Goal: Task Accomplishment & Management: Manage account settings

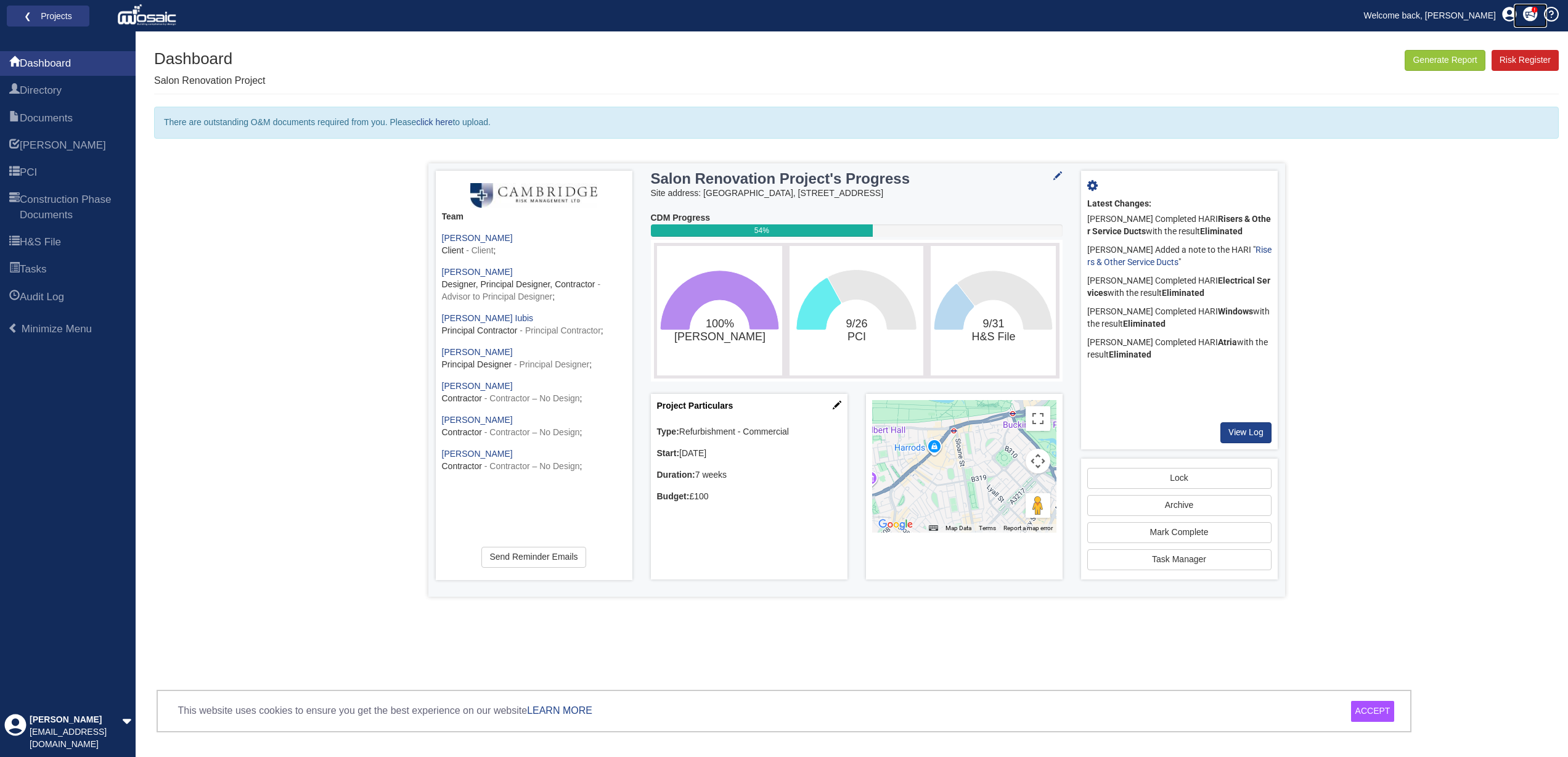
click at [1532, 14] on icon at bounding box center [1530, 14] width 14 height 14
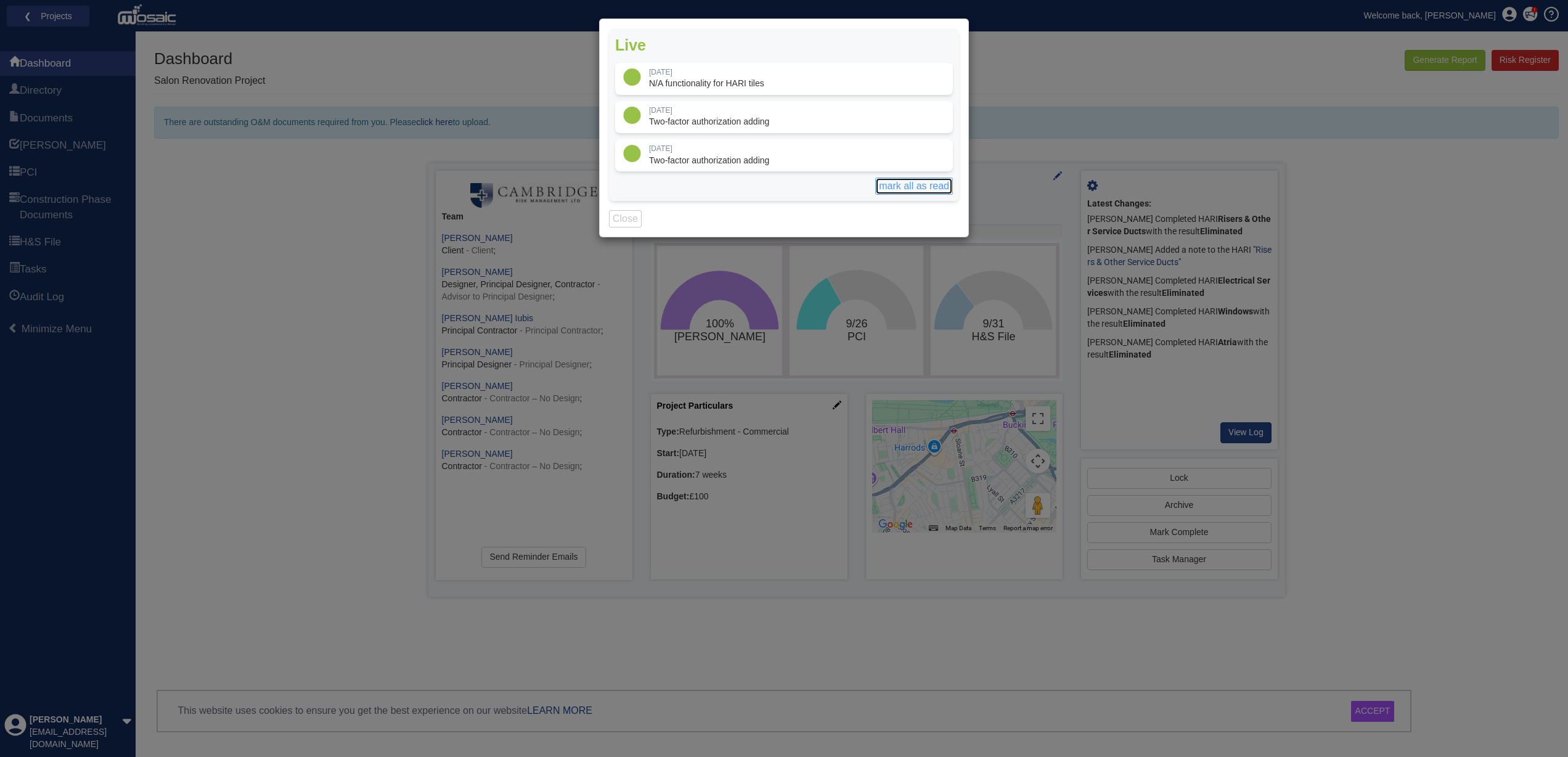
click at [938, 183] on button "mark all as read" at bounding box center [914, 186] width 77 height 18
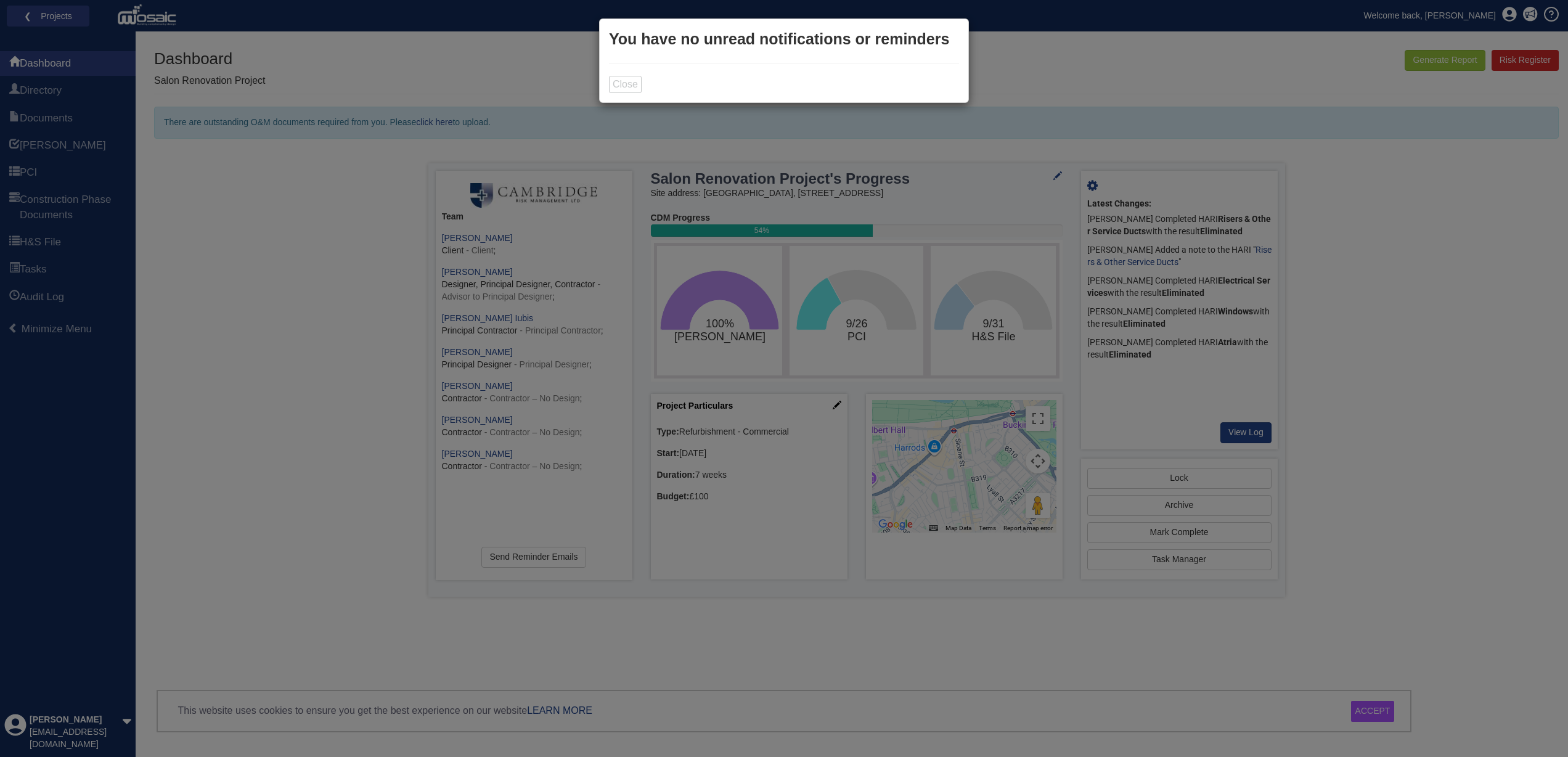
click at [1506, 18] on div "Live [DATE] N/A functionality for HARI tiles" at bounding box center [784, 378] width 1568 height 757
click at [1507, 18] on div "Live [DATE] N/A functionality for HARI tiles" at bounding box center [784, 378] width 1568 height 757
click at [631, 88] on button "Close" at bounding box center [625, 85] width 33 height 18
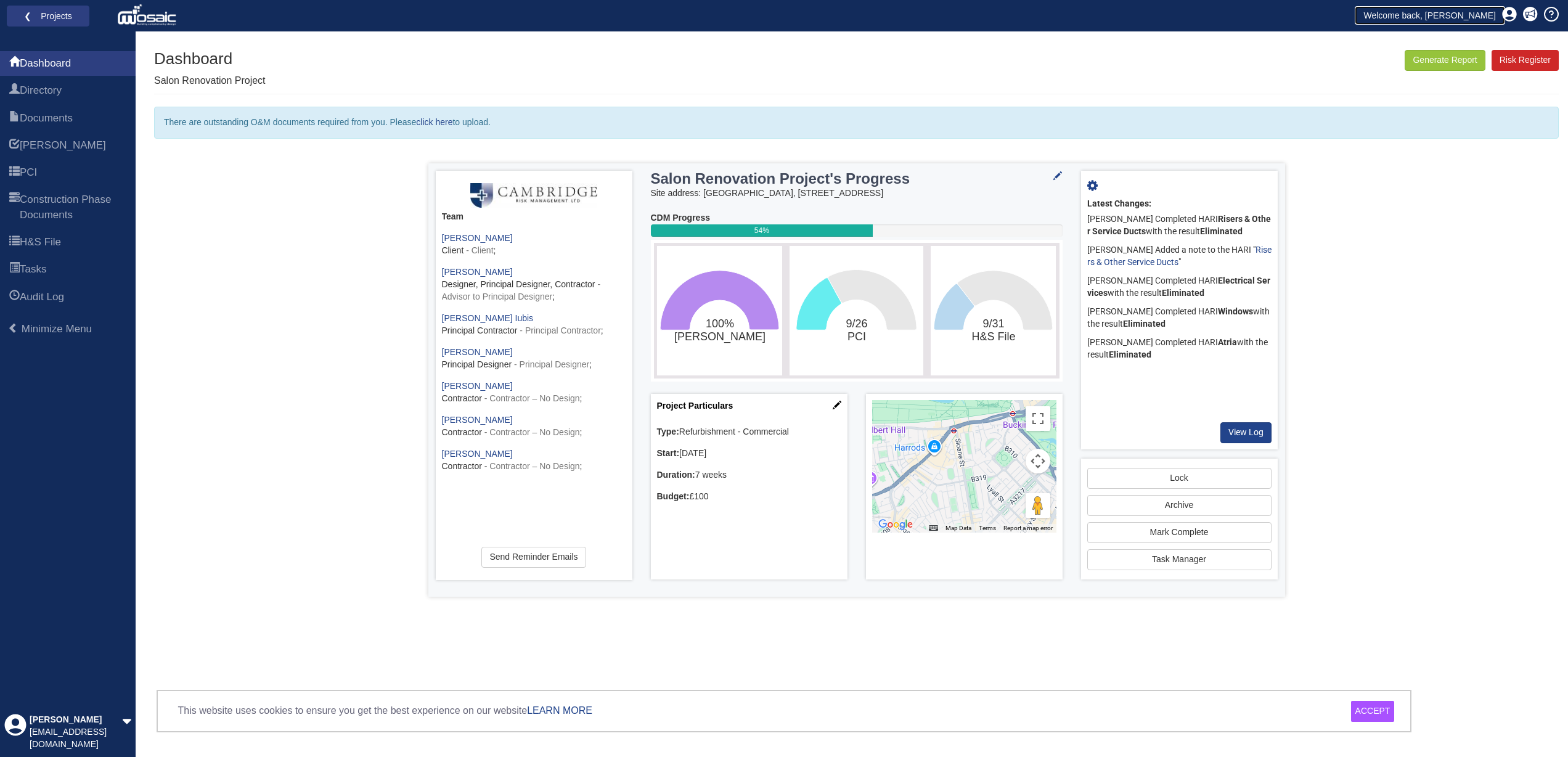
click at [1487, 14] on link "Welcome back, [PERSON_NAME]" at bounding box center [1430, 15] width 150 height 18
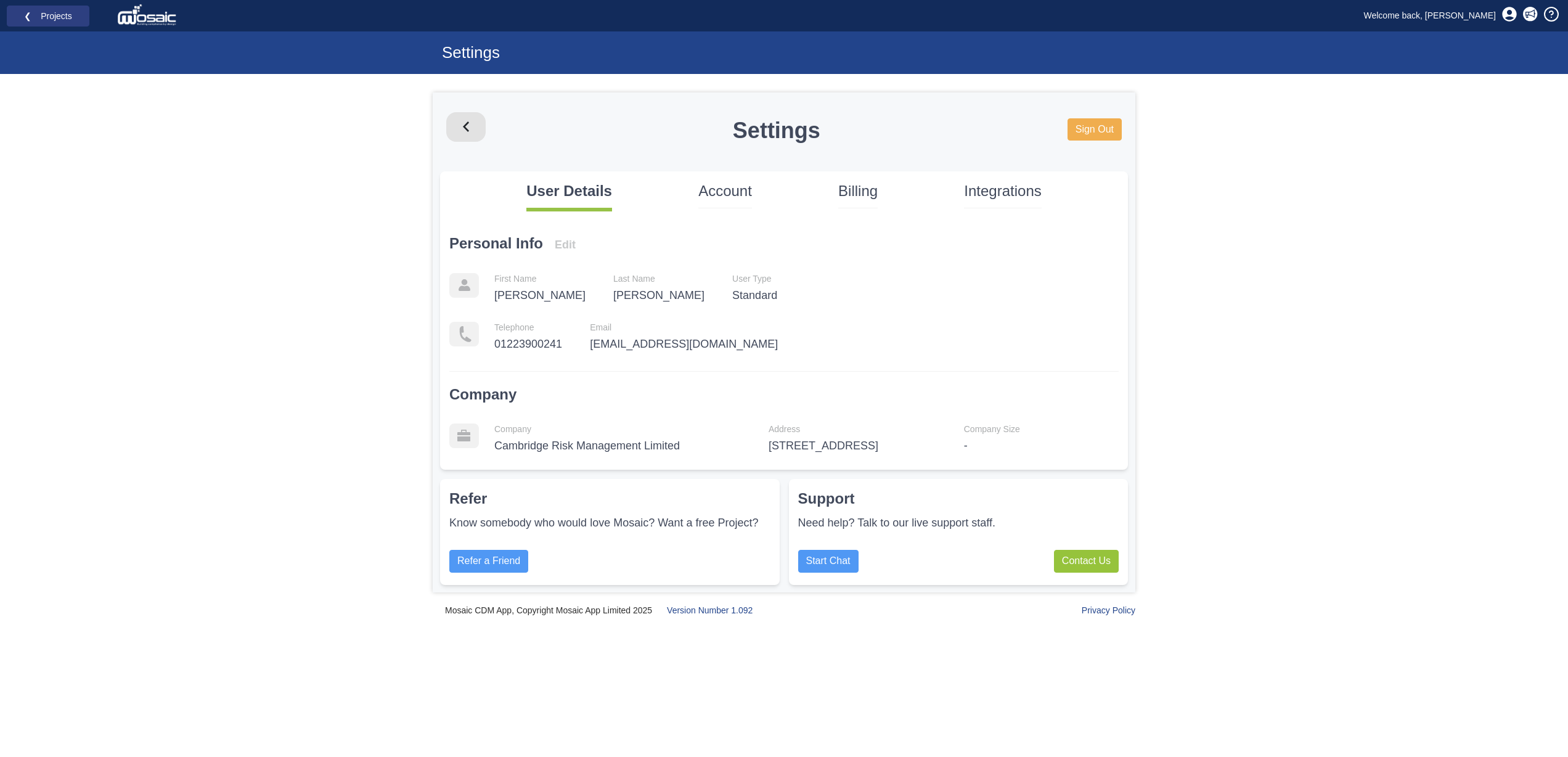
click at [728, 193] on p "Account" at bounding box center [724, 191] width 54 height 21
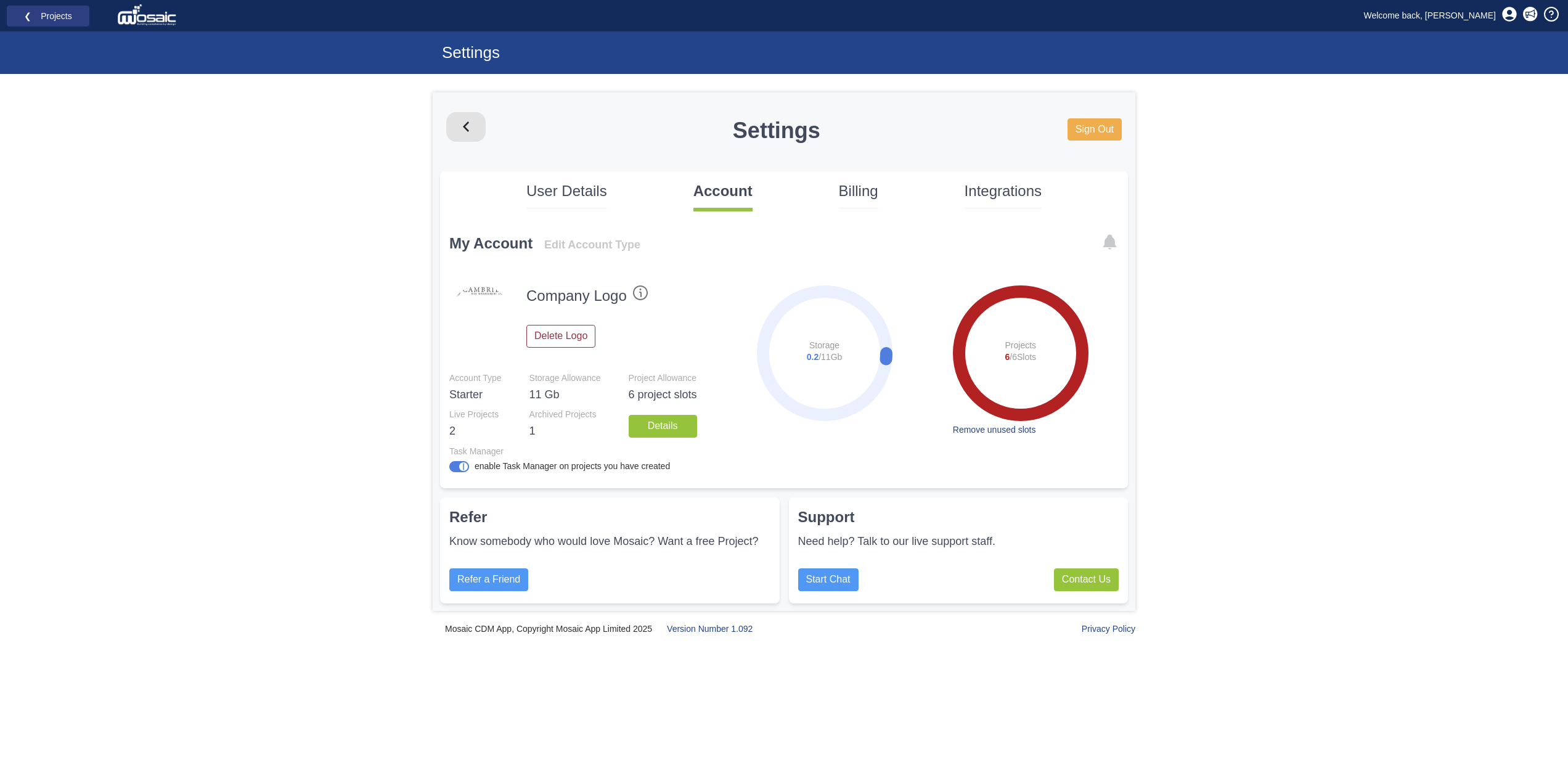
click at [862, 190] on p "Billing" at bounding box center [858, 191] width 39 height 21
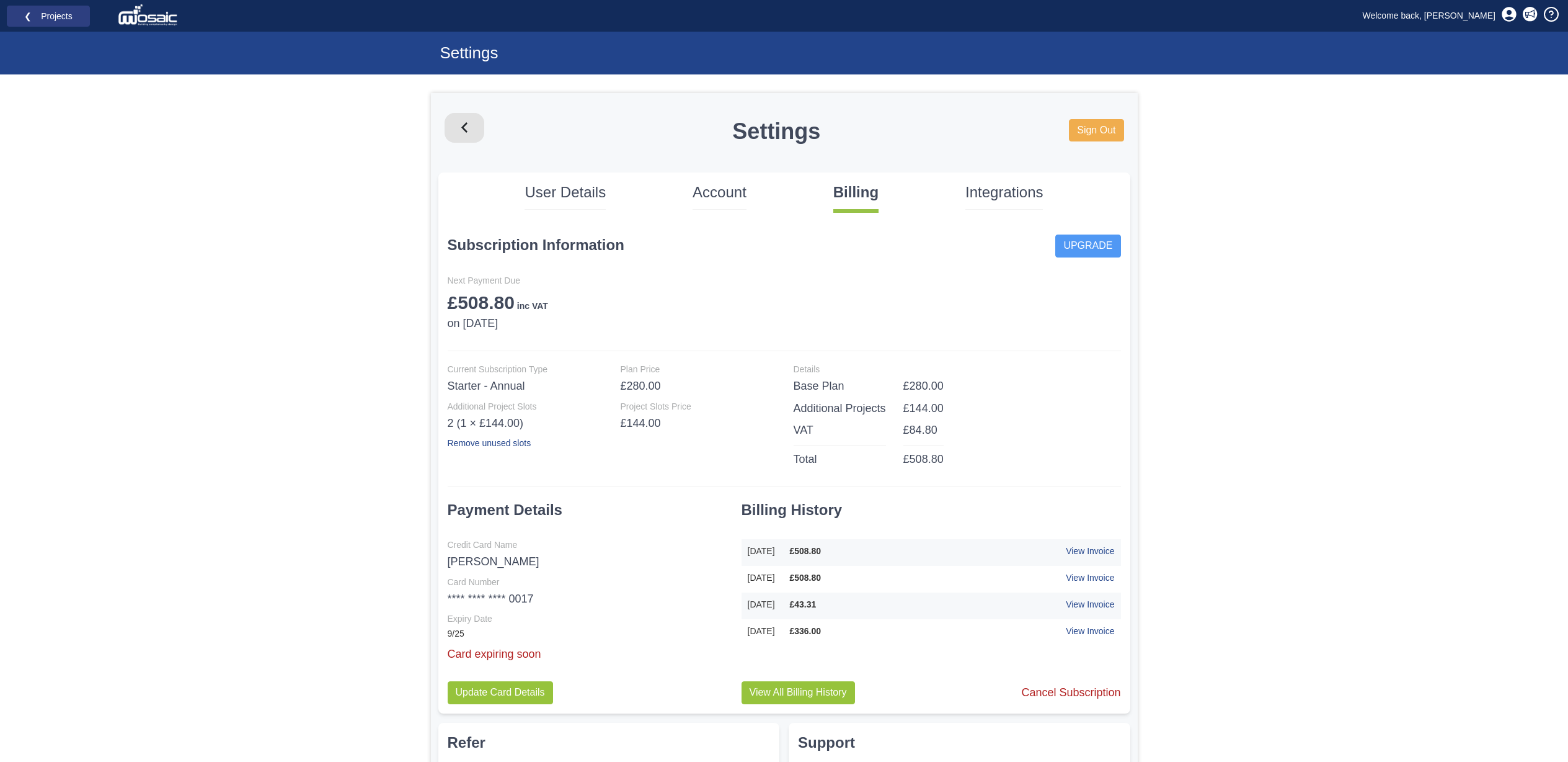
click at [568, 195] on p "User Details" at bounding box center [565, 192] width 81 height 21
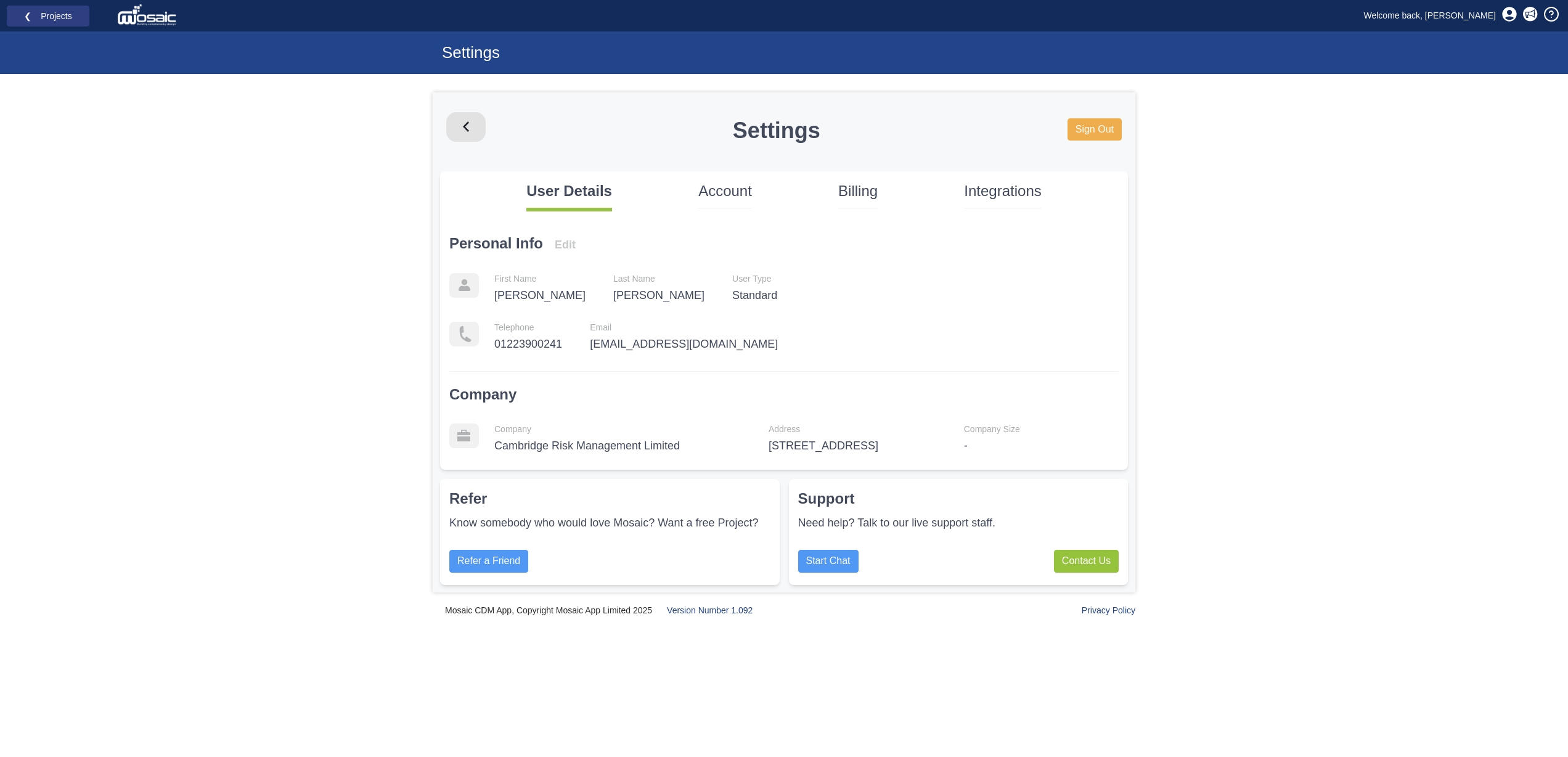
click at [711, 194] on p "Account" at bounding box center [724, 191] width 54 height 21
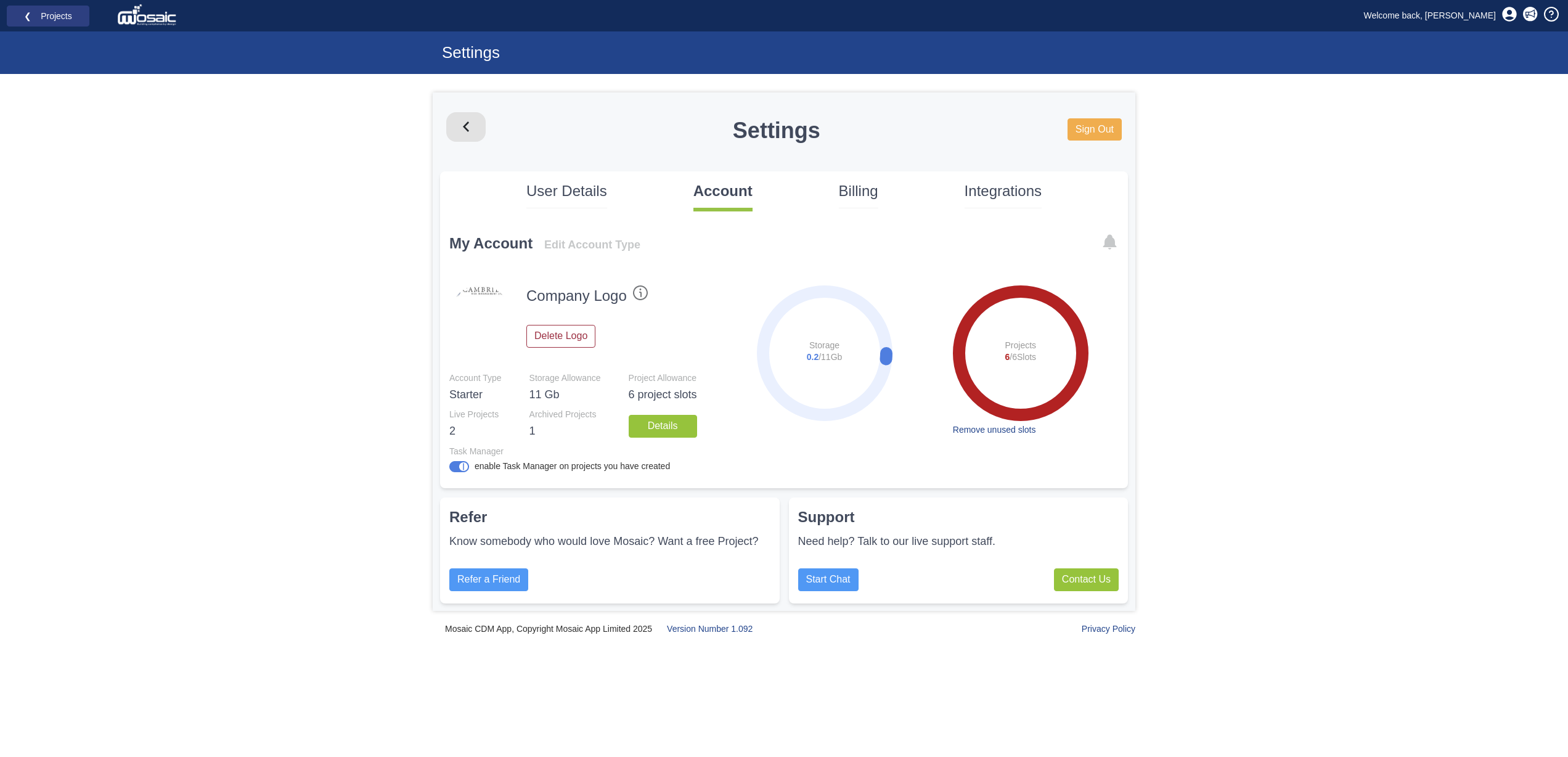
click at [1106, 241] on icon at bounding box center [1110, 242] width 14 height 15
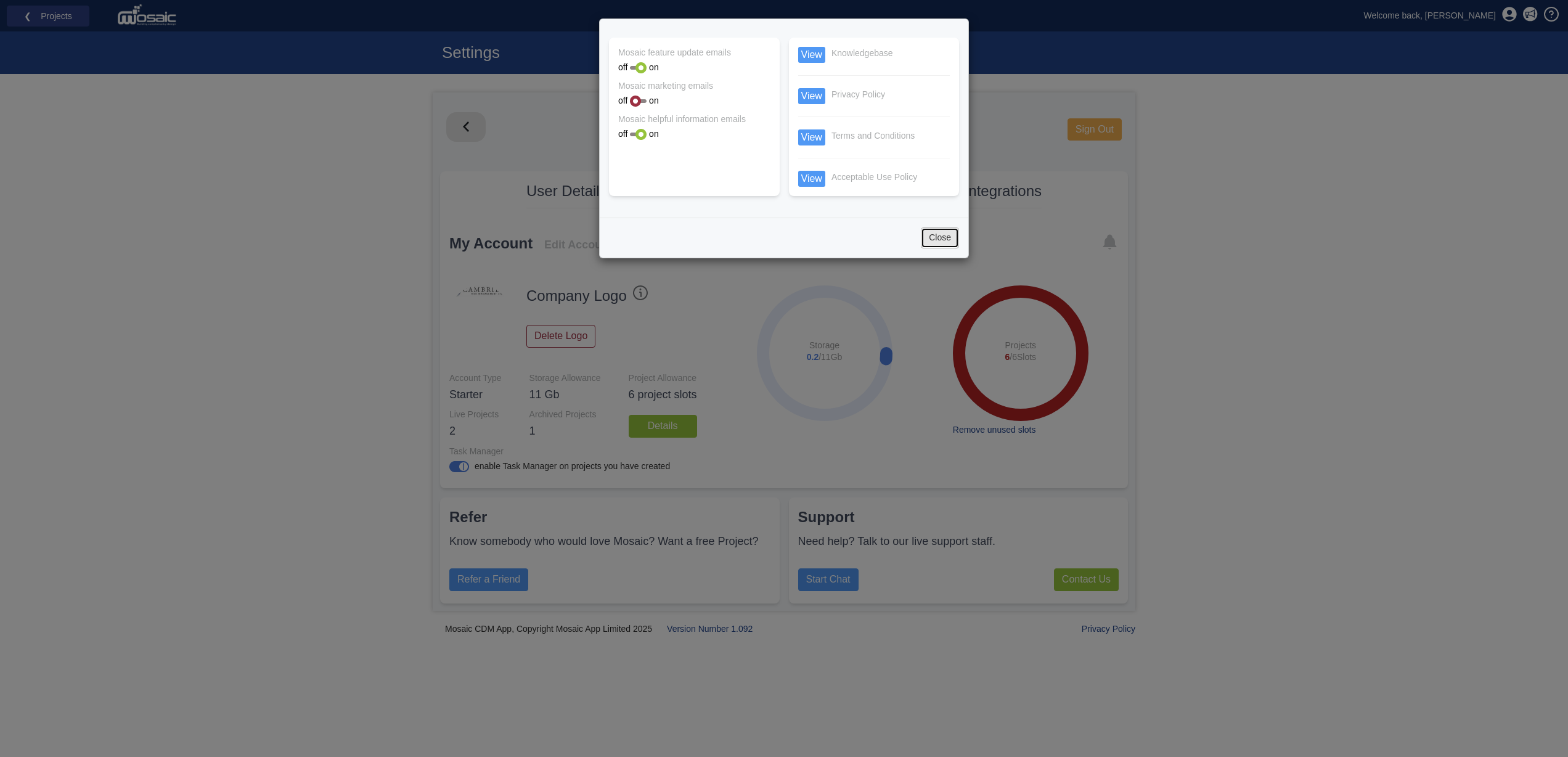
click at [936, 241] on button "Close" at bounding box center [940, 238] width 38 height 21
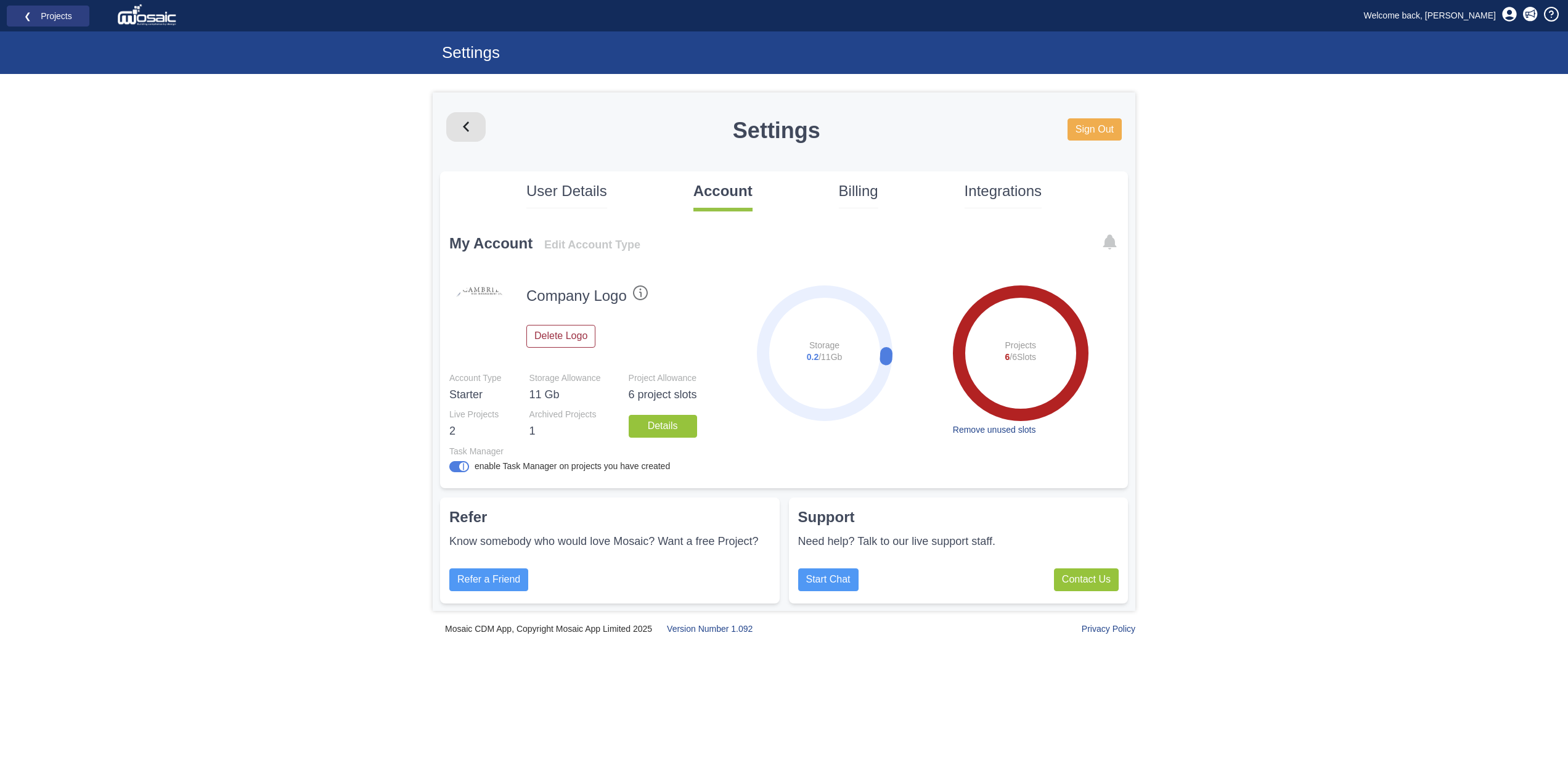
click at [555, 190] on p "User Details" at bounding box center [566, 191] width 81 height 21
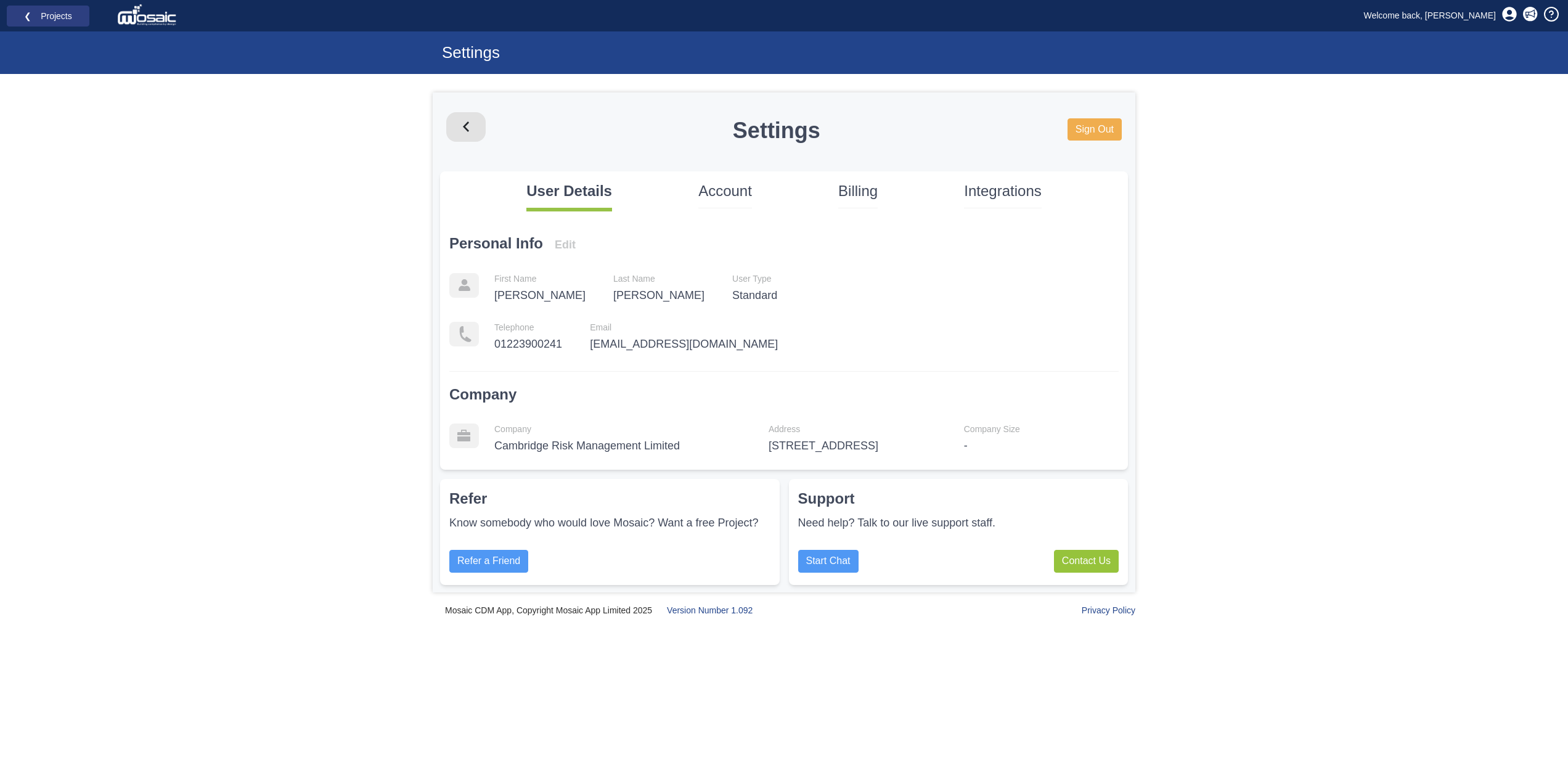
click at [981, 446] on p "-" at bounding box center [992, 446] width 56 height 16
click at [971, 444] on p "-" at bounding box center [992, 446] width 56 height 16
click at [968, 444] on p "-" at bounding box center [992, 446] width 56 height 16
click at [1552, 17] on icon at bounding box center [1551, 14] width 15 height 15
